Goal: Information Seeking & Learning: Learn about a topic

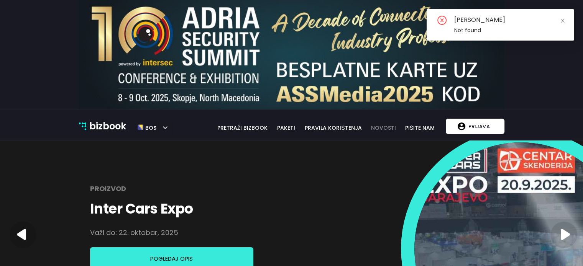
click at [384, 128] on link "novosti" at bounding box center [384, 128] width 34 height 8
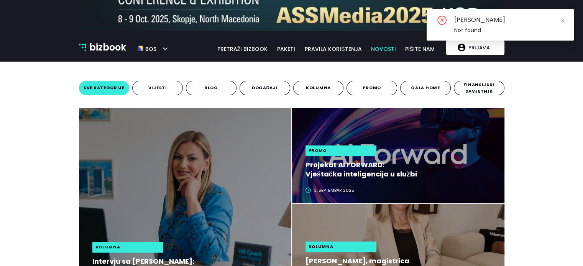
scroll to position [115, 0]
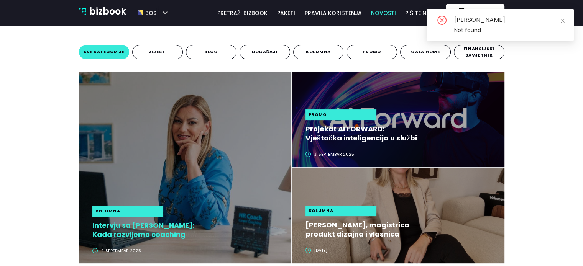
click at [191, 230] on h2 "Intervju sa [PERSON_NAME]: Kada razvijemo coaching kulturu, zaposlenici preuzim…" at bounding box center [149, 230] width 115 height 18
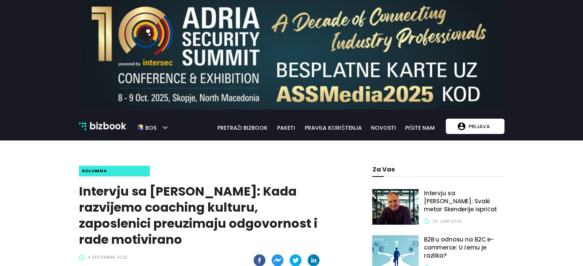
click at [380, 127] on div "bizbook pretraži bizbook paketi pravila korištenja novosti pišite nam bos" at bounding box center [305, 126] width 267 height 11
click at [380, 127] on link "novosti" at bounding box center [384, 128] width 34 height 8
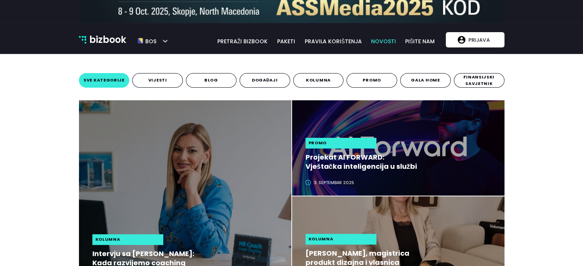
scroll to position [191, 0]
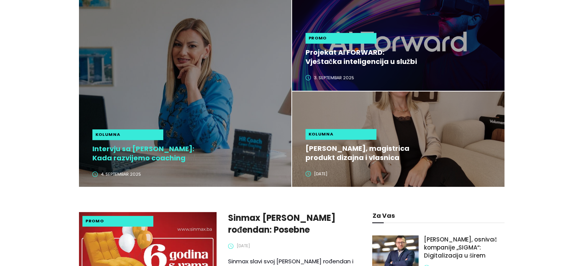
click at [146, 152] on h2 "Intervju sa [PERSON_NAME]: Kada razvijemo coaching kulturu, zaposlenici preuzim…" at bounding box center [149, 153] width 115 height 18
